Goal: Task Accomplishment & Management: Manage account settings

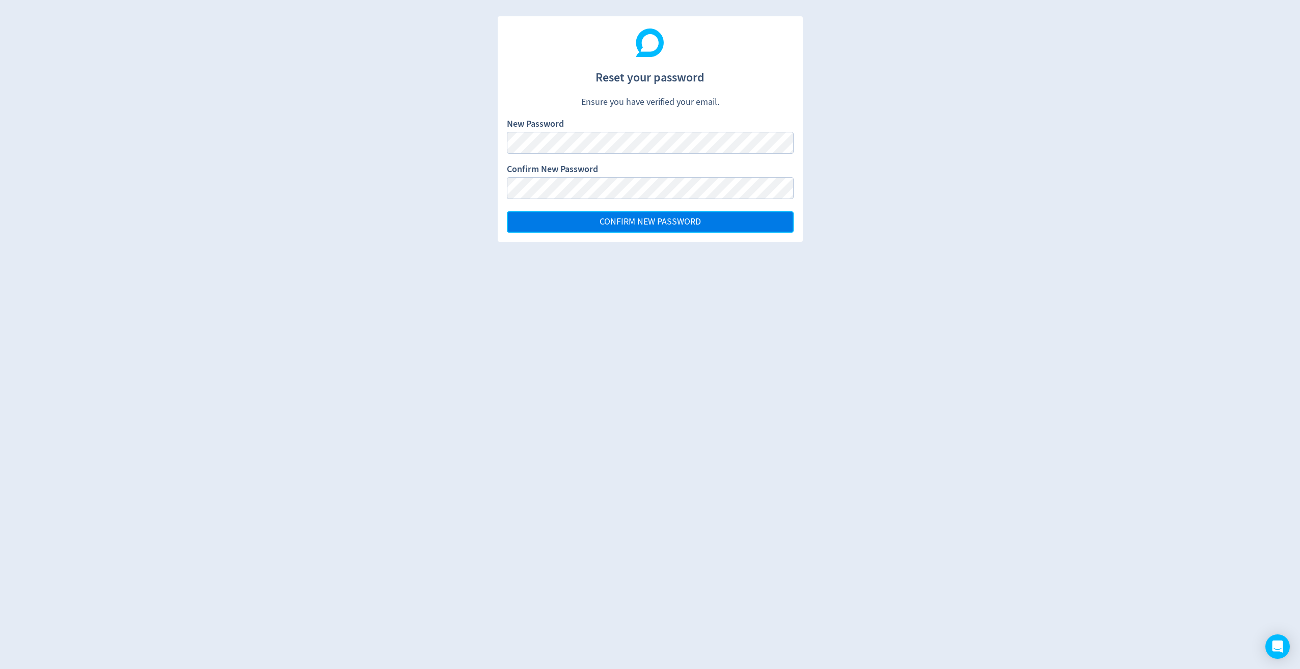
click at [604, 226] on span "CONFIRM NEW PASSWORD" at bounding box center [650, 222] width 101 height 9
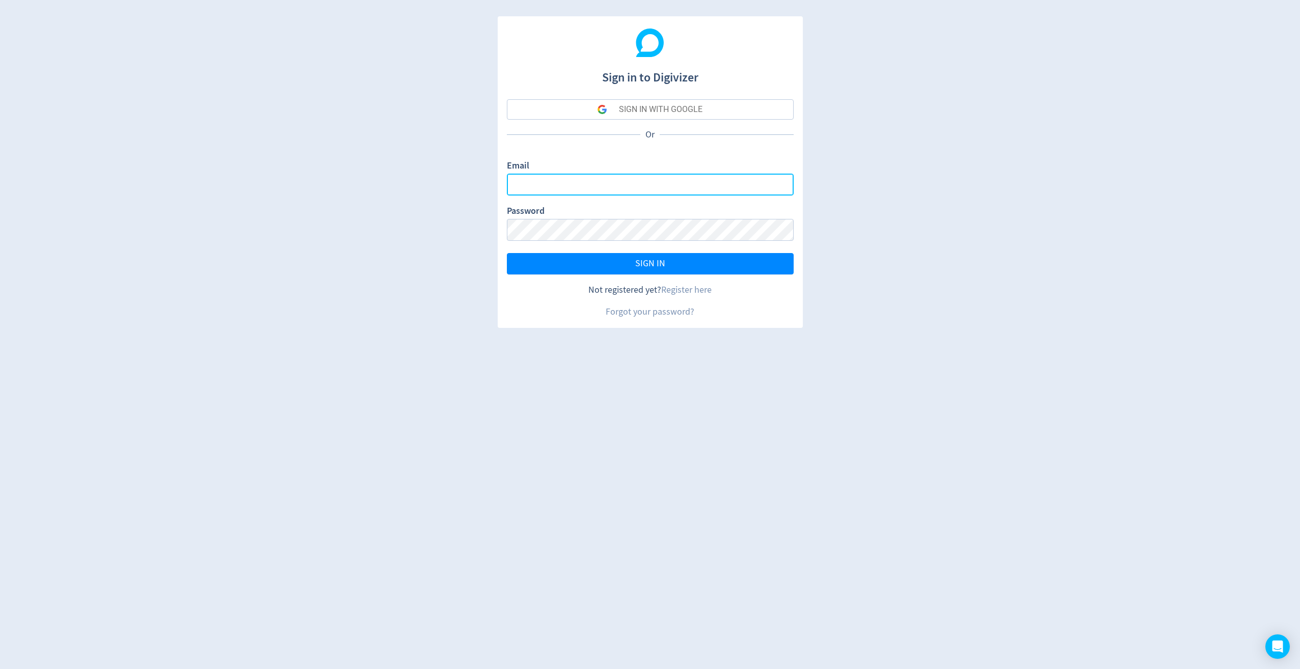
click at [598, 184] on input "Email" at bounding box center [650, 185] width 287 height 22
click at [624, 187] on input "Email" at bounding box center [650, 185] width 287 height 22
type input "[PERSON_NAME][EMAIL_ADDRESS][DOMAIN_NAME]"
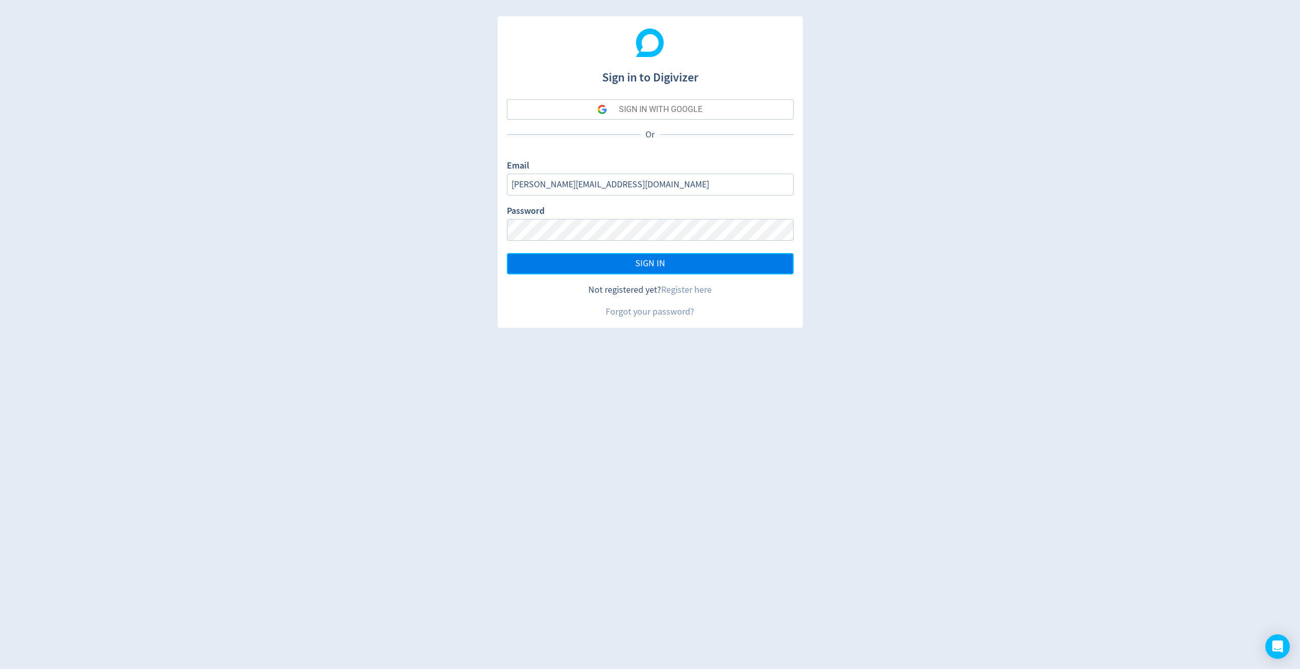
click at [640, 264] on span "SIGN IN" at bounding box center [650, 263] width 30 height 9
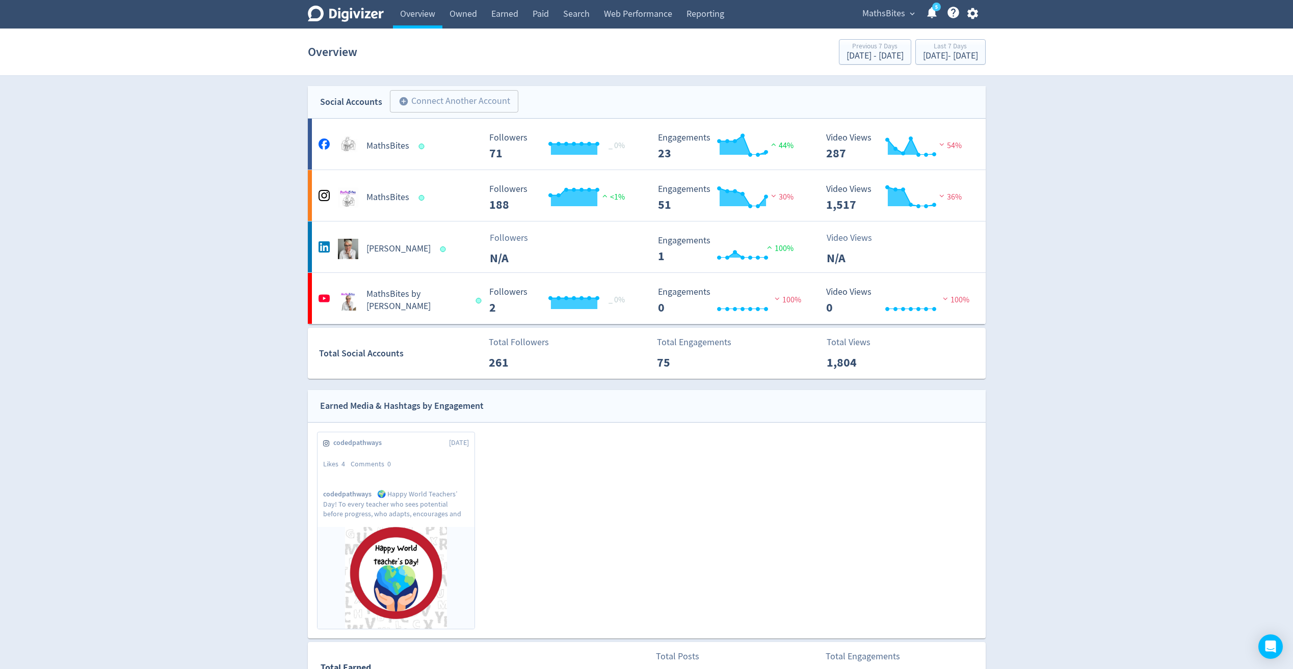
click at [976, 13] on icon "button" at bounding box center [972, 13] width 11 height 11
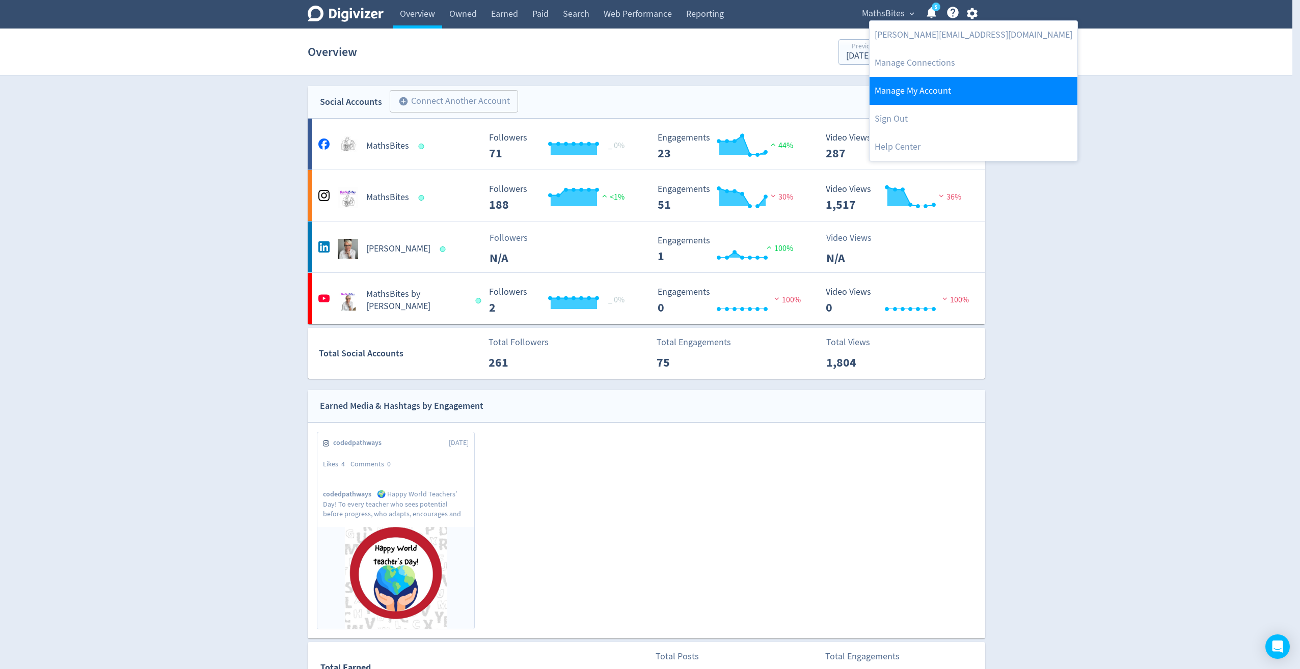
click at [916, 88] on link "Manage My Account" at bounding box center [974, 91] width 208 height 28
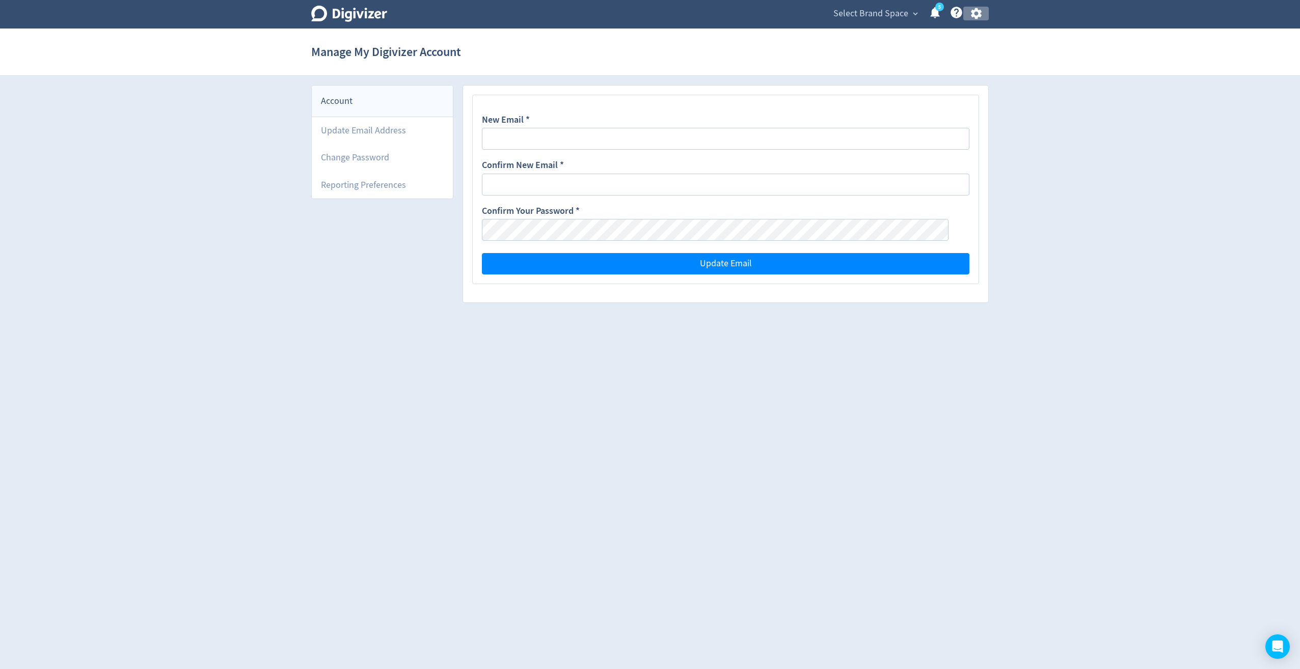
click at [978, 15] on icon "button" at bounding box center [976, 13] width 11 height 11
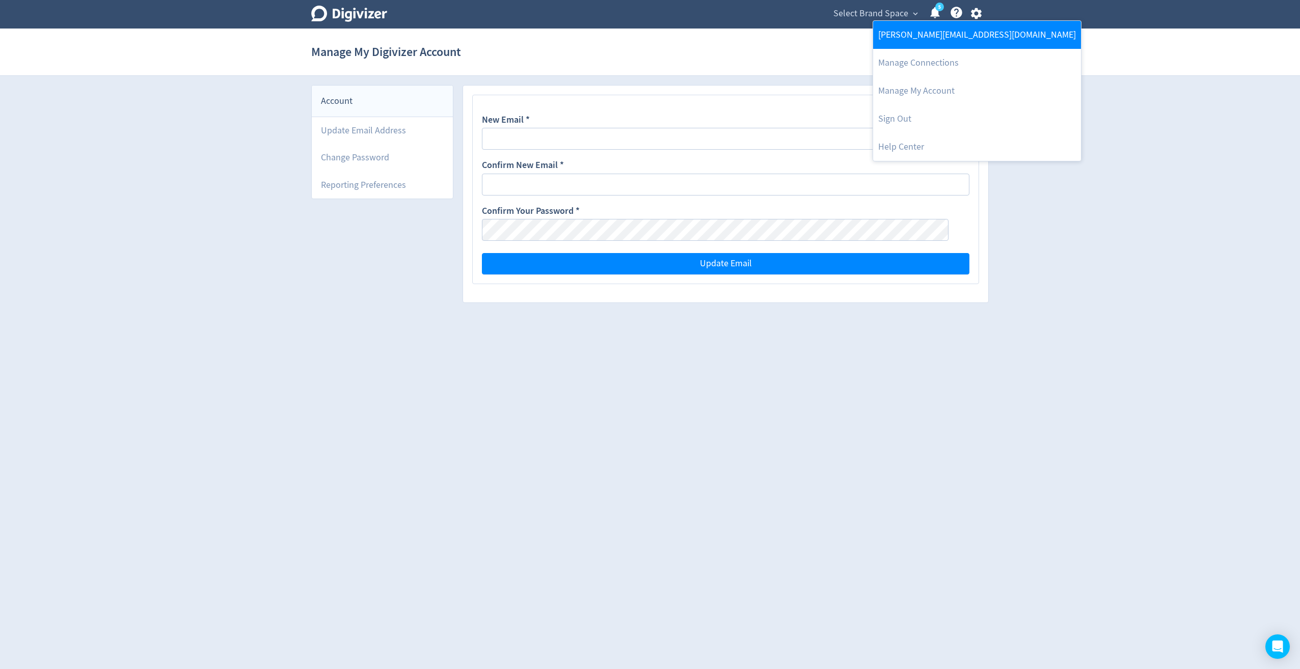
click at [963, 33] on link "[PERSON_NAME][EMAIL_ADDRESS][DOMAIN_NAME]" at bounding box center [977, 35] width 208 height 28
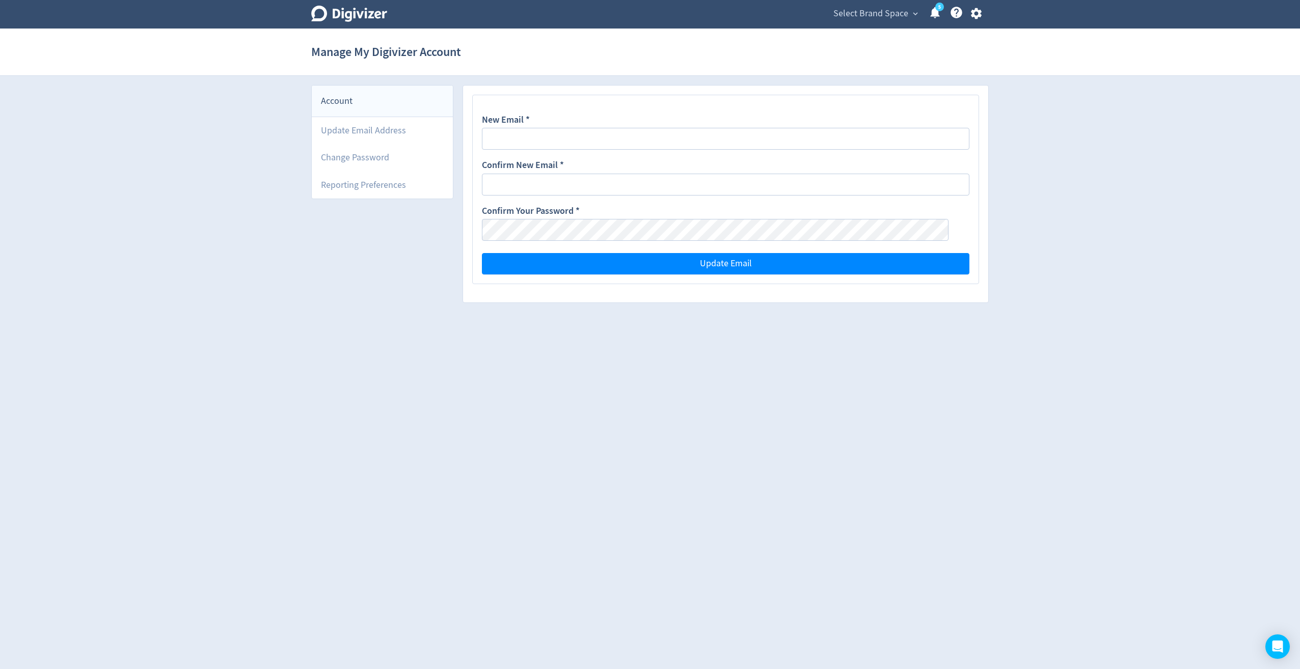
click at [936, 10] on icon "5" at bounding box center [939, 7] width 9 height 9
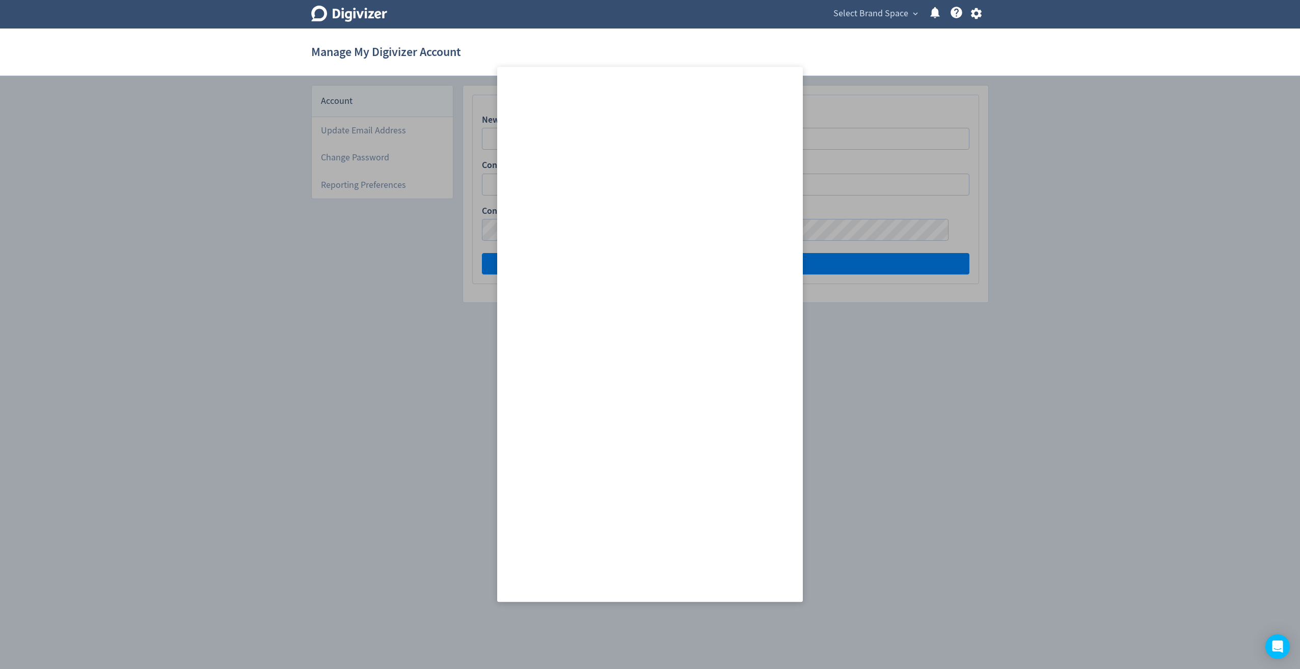
click at [954, 13] on icon at bounding box center [957, 13] width 12 height 12
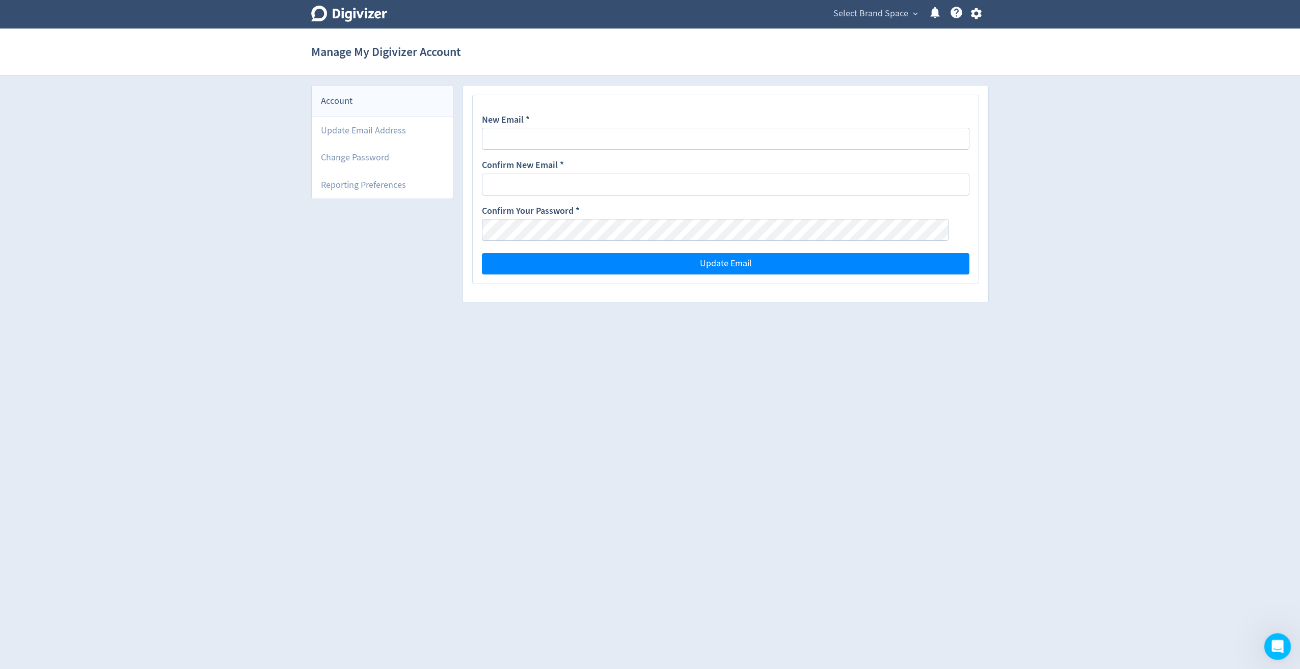
click at [1277, 642] on icon "Open Intercom Messenger" at bounding box center [1276, 645] width 7 height 8
